Goal: Task Accomplishment & Management: Manage account settings

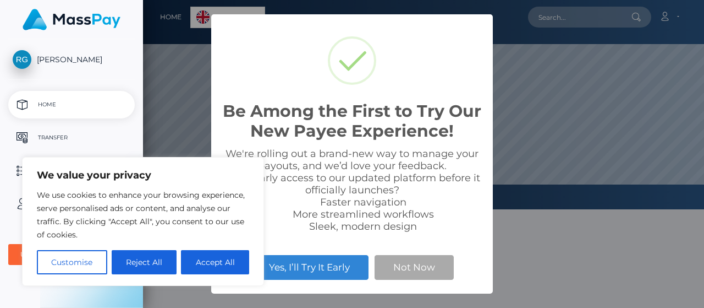
scroll to position [209, 561]
click at [232, 256] on button "Accept All" at bounding box center [215, 262] width 68 height 24
checkbox input "true"
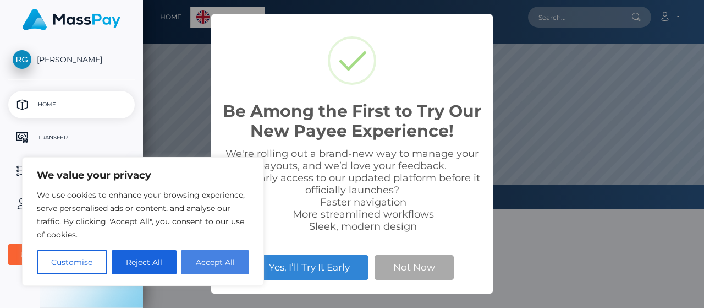
checkbox input "true"
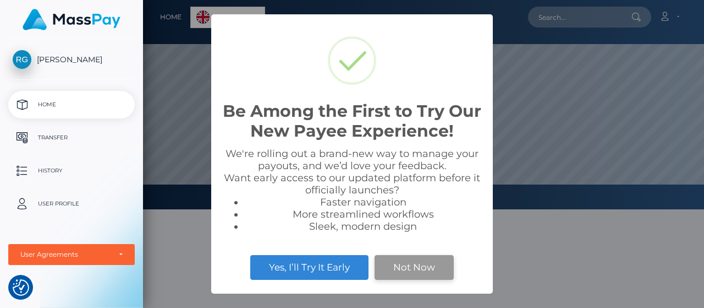
click at [402, 258] on button "Not Now" at bounding box center [414, 267] width 79 height 24
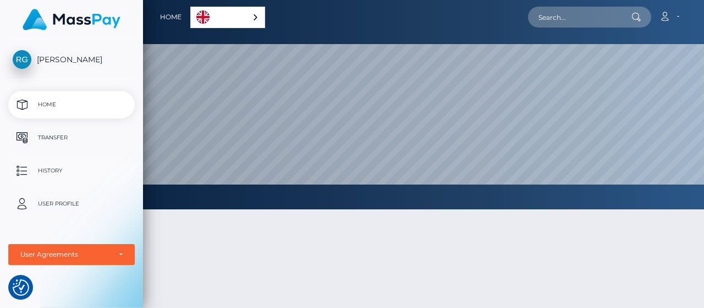
click at [51, 157] on link "History" at bounding box center [71, 171] width 127 height 28
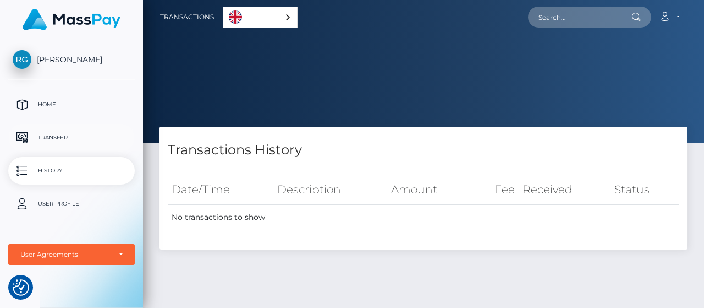
click at [48, 136] on p "Transfer" at bounding box center [72, 137] width 118 height 17
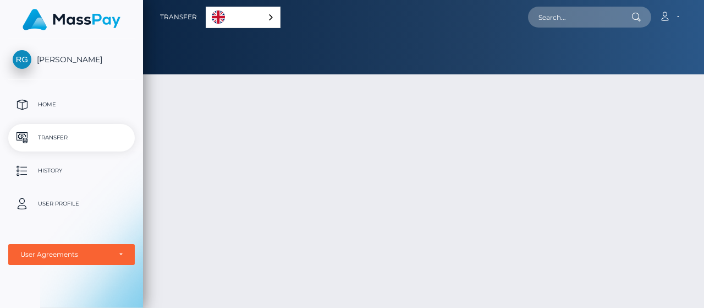
click at [56, 200] on p "User Profile" at bounding box center [72, 203] width 118 height 17
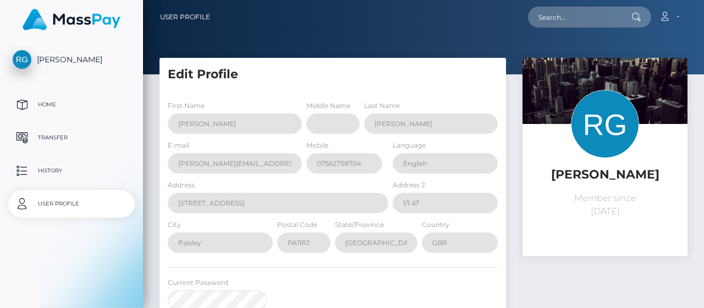
select select
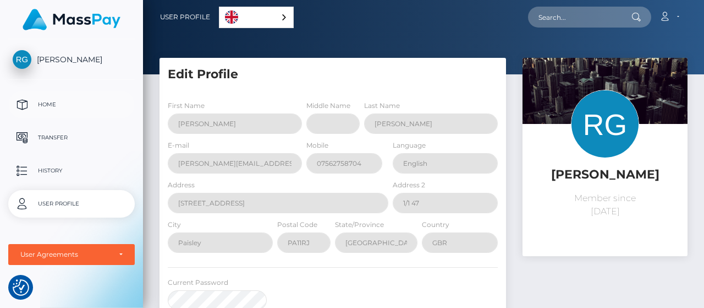
click at [56, 111] on p "Home" at bounding box center [72, 104] width 118 height 17
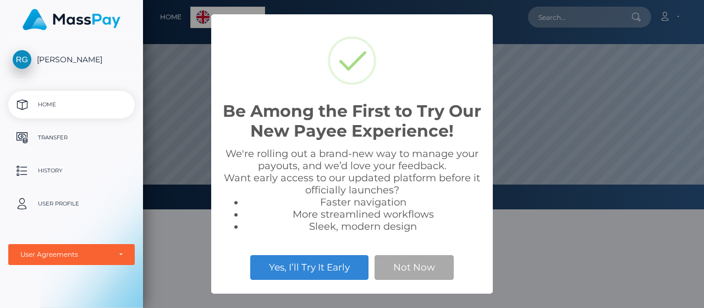
scroll to position [209, 561]
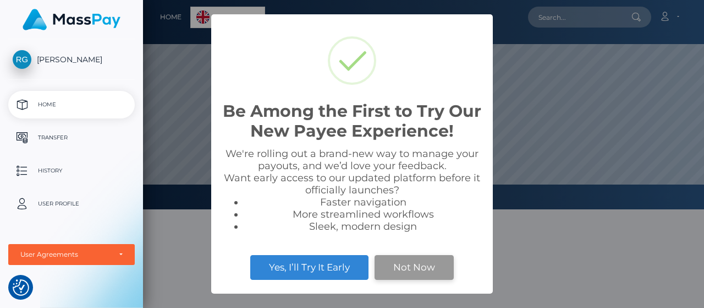
click at [408, 269] on button "Not Now" at bounding box center [414, 267] width 79 height 24
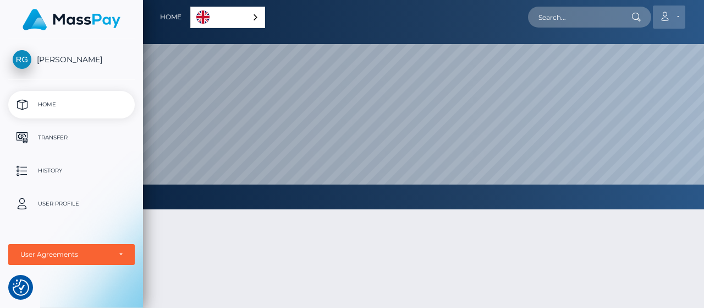
click at [674, 17] on link "Account" at bounding box center [669, 17] width 32 height 23
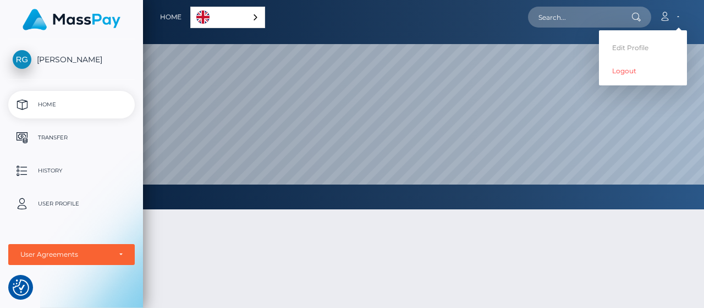
click at [45, 53] on link "[PERSON_NAME]" at bounding box center [71, 59] width 143 height 19
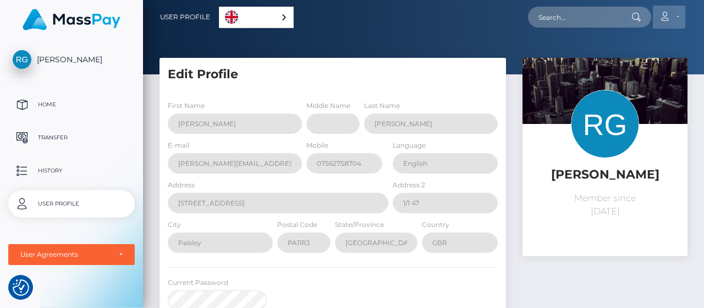
click at [667, 15] on icon at bounding box center [665, 16] width 12 height 9
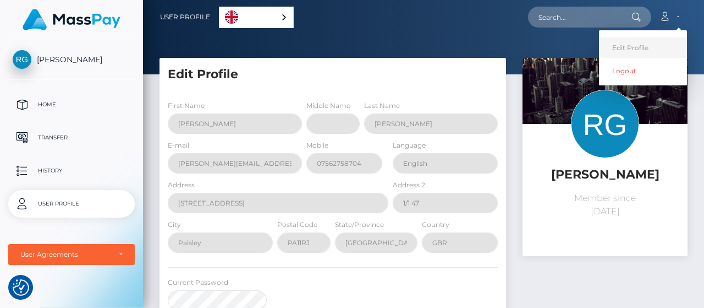
click at [650, 45] on link "Edit Profile" at bounding box center [643, 47] width 88 height 20
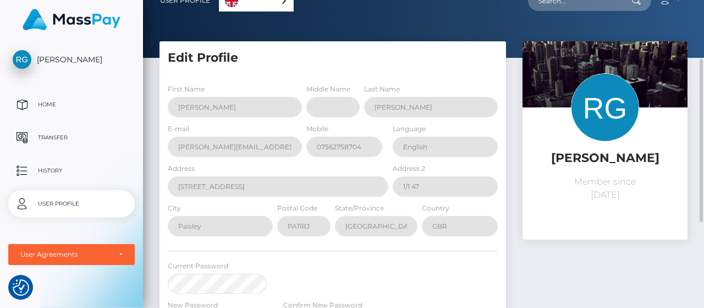
scroll to position [50, 0]
